Goal: Complete application form

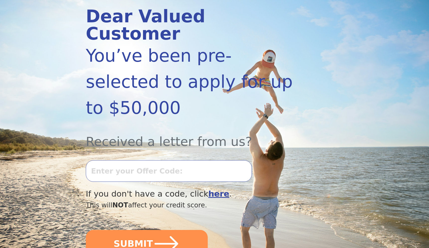
scroll to position [66, 0]
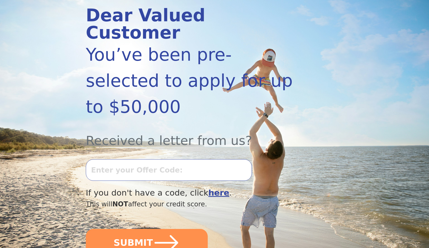
click at [134, 159] on input "text" at bounding box center [169, 170] width 166 height 22
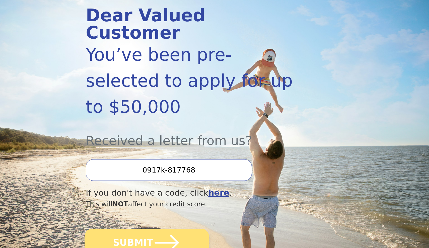
type input "0917k-817768"
click at [137, 229] on button "SUBMIT" at bounding box center [147, 243] width 124 height 28
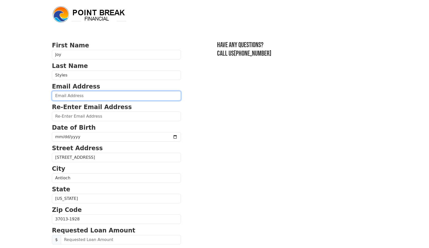
click at [163, 95] on input "email" at bounding box center [116, 96] width 129 height 10
drag, startPoint x: 104, startPoint y: 95, endPoint x: 54, endPoint y: 96, distance: 50.4
click at [54, 96] on input "joystylesdsm@gmail.com" at bounding box center [116, 96] width 129 height 10
type input "joystylesdsm@gmail.com"
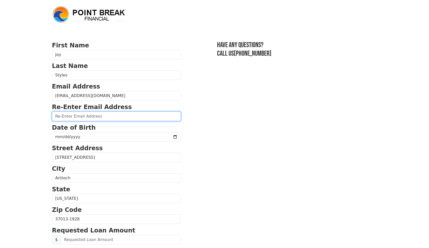
paste input "joystylesdsm@gmail.com"
type input "joystylesdsm@gmail.com"
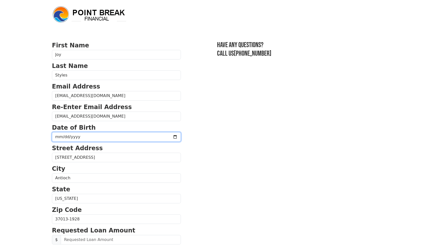
click at [66, 136] on input "date" at bounding box center [116, 137] width 129 height 10
click at [76, 138] on input "2025-09-12" at bounding box center [116, 137] width 129 height 10
click at [75, 137] on input "2025-09-12" at bounding box center [116, 137] width 129 height 10
type input "1973-09-12"
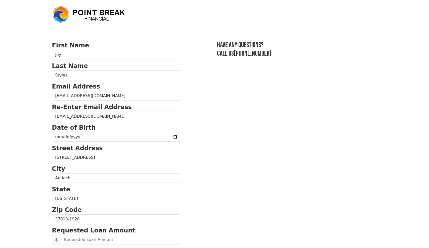
click at [114, 164] on form "First Name Joy Last Name Styles Email Address joystylesdsm@gmail.com Re-Enter E…" at bounding box center [116, 220] width 129 height 358
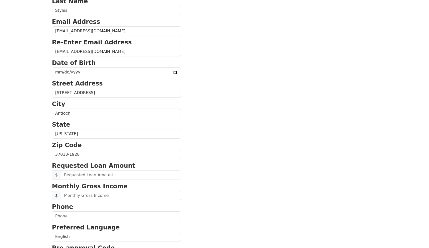
scroll to position [70, 0]
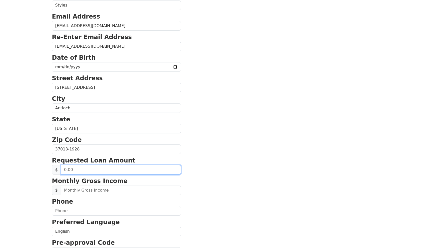
click at [68, 170] on input "text" at bounding box center [121, 170] width 120 height 10
type input "25,000.00"
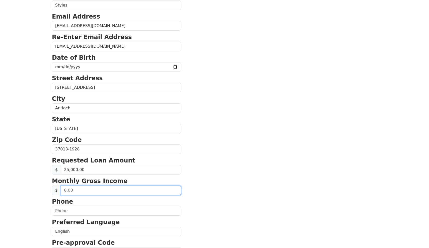
click at [73, 190] on input "text" at bounding box center [121, 191] width 120 height 10
type input "4,500.00"
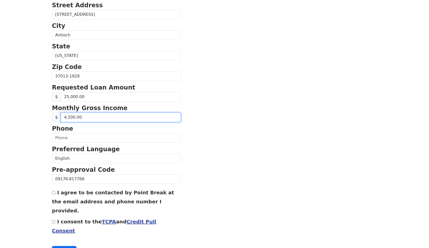
scroll to position [144, 0]
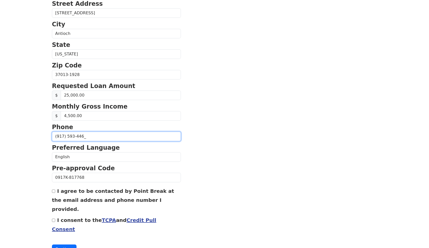
type input "(917) 593-4464"
click at [53, 192] on input "I agree to be contacted by Point Break at the email address and phone number I …" at bounding box center [53, 191] width 3 height 3
checkbox input "true"
click at [53, 219] on input "I consent to the TCPA and Credit Pull Consent" at bounding box center [53, 220] width 3 height 3
checkbox input "true"
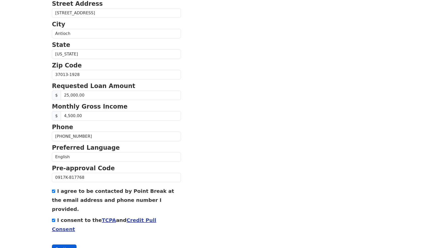
click at [60, 245] on button "Continue" at bounding box center [64, 250] width 25 height 10
